Goal: Task Accomplishment & Management: Use online tool/utility

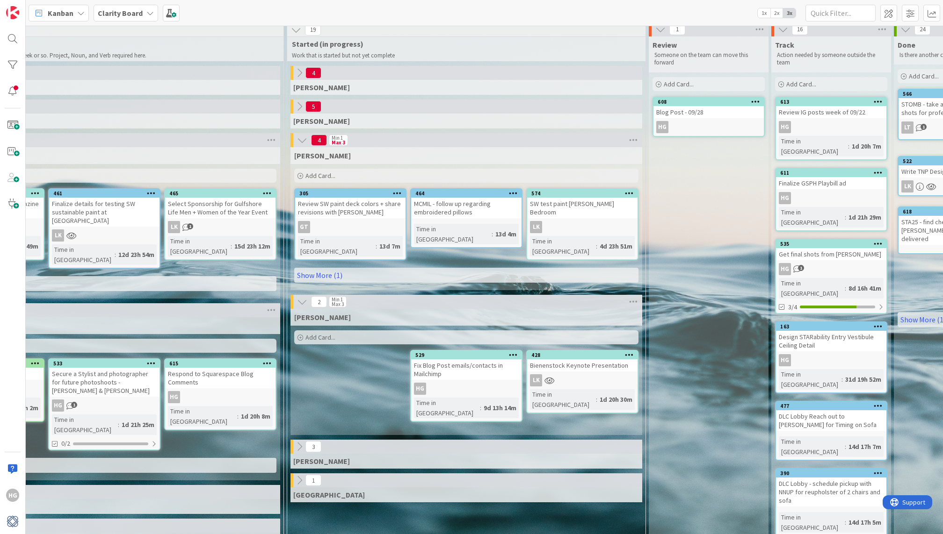
scroll to position [6, 706]
click at [314, 333] on span "Add Card..." at bounding box center [320, 337] width 30 height 8
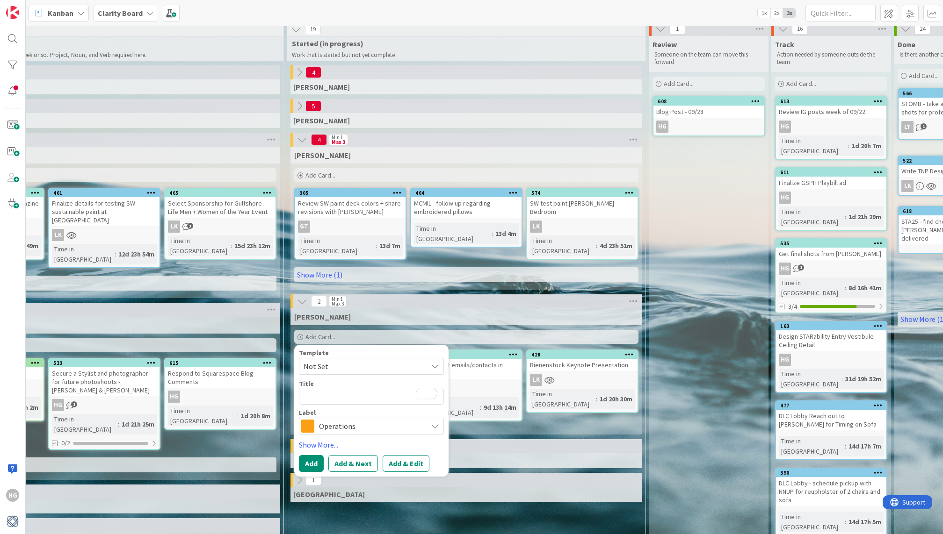
click at [339, 420] on span "Operations" at bounding box center [371, 426] width 104 height 13
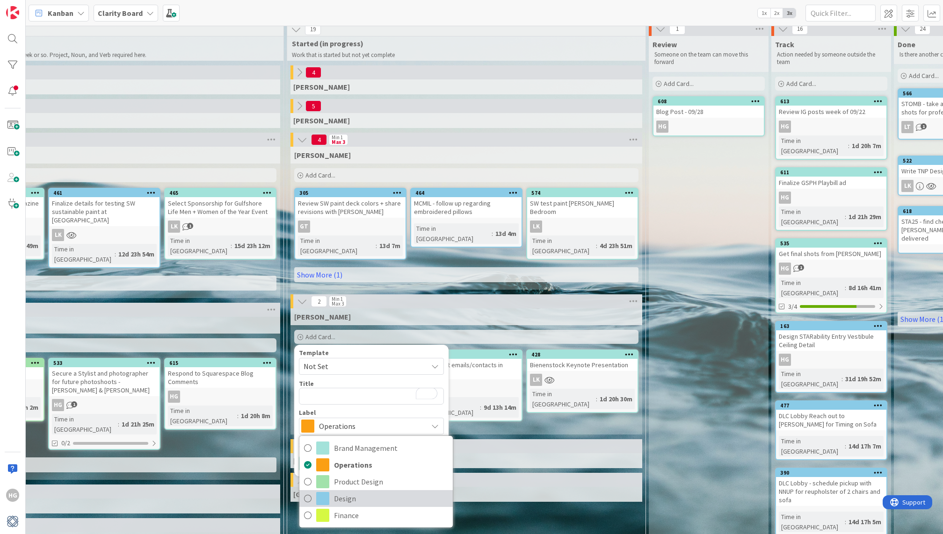
click at [337, 492] on span "Design" at bounding box center [391, 499] width 114 height 14
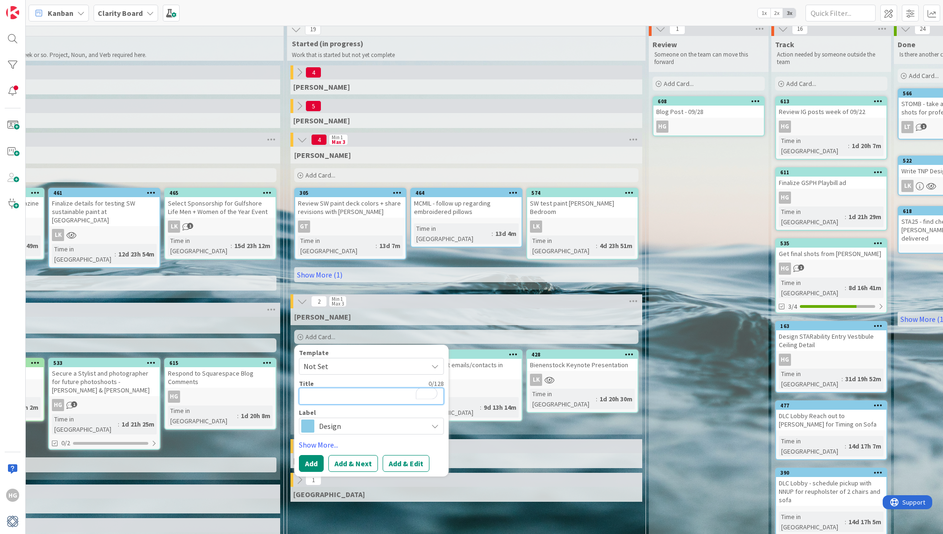
click at [316, 388] on textarea "To enrich screen reader interactions, please activate Accessibility in Grammarl…" at bounding box center [371, 396] width 145 height 17
type textarea "x"
type textarea "G"
type textarea "x"
type textarea "GS"
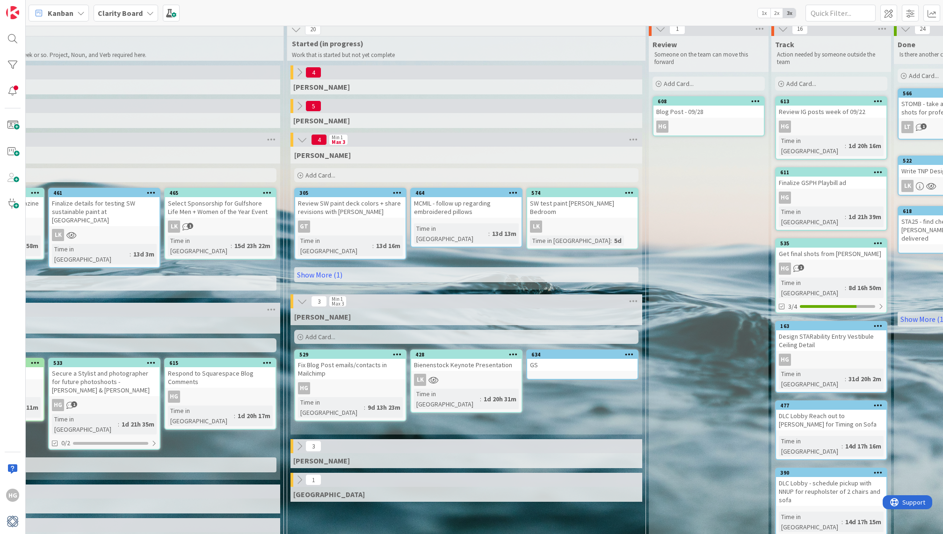
click at [556, 359] on div "GS" at bounding box center [582, 365] width 110 height 12
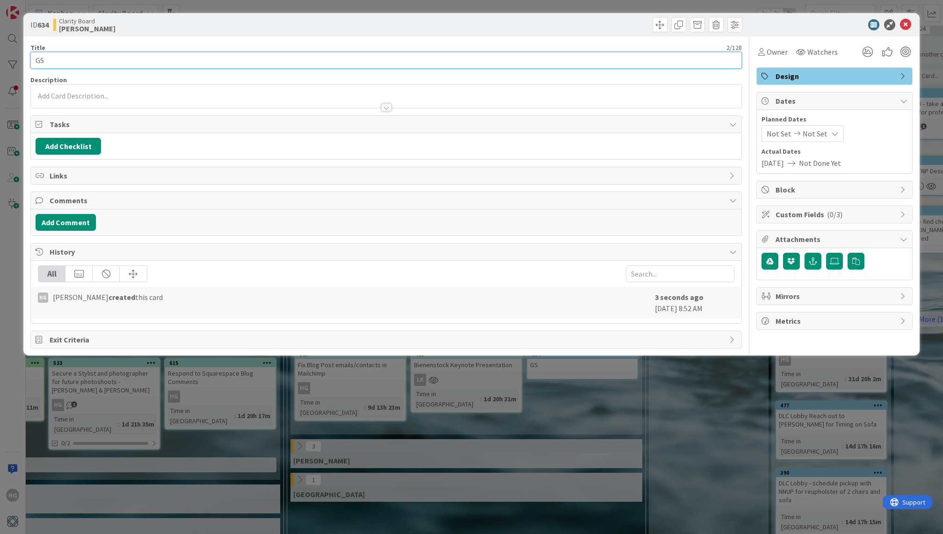
click at [88, 58] on input "GS" at bounding box center [385, 60] width 711 height 17
click at [37, 59] on input "GSPH Gallery wall" at bounding box center [385, 60] width 711 height 17
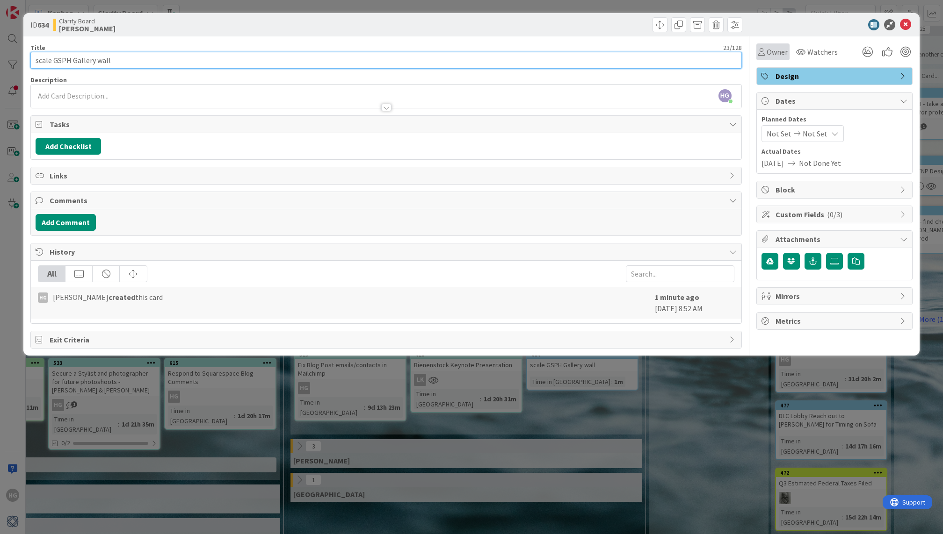
type input "scale GSPH Gallery wall"
click at [775, 57] on span "Owner" at bounding box center [776, 51] width 21 height 11
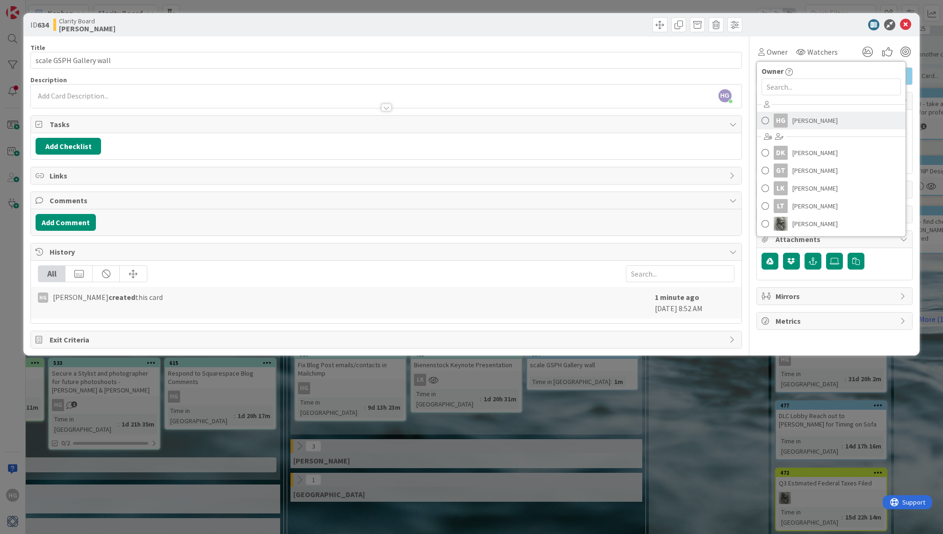
click at [820, 120] on span "[PERSON_NAME]" at bounding box center [814, 121] width 45 height 14
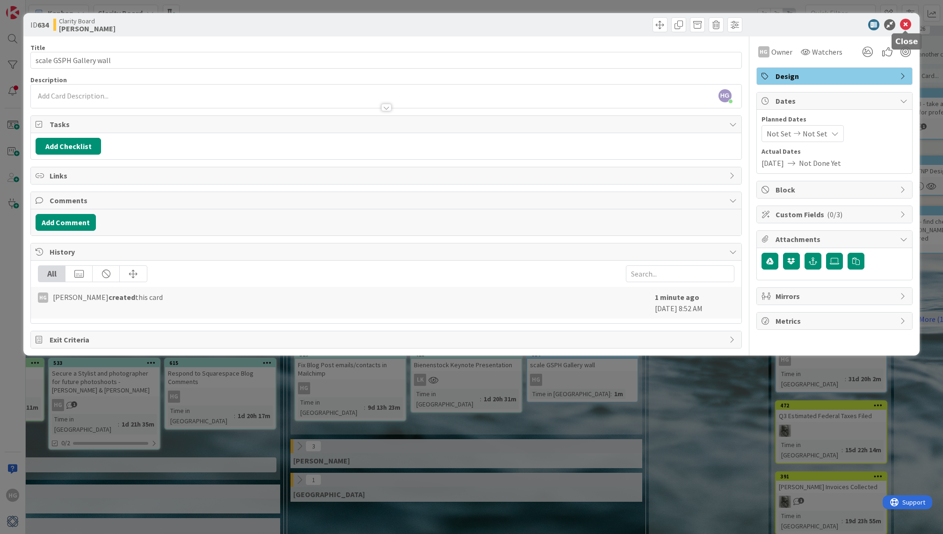
click at [901, 23] on icon at bounding box center [905, 24] width 11 height 11
